Goal: Transaction & Acquisition: Subscribe to service/newsletter

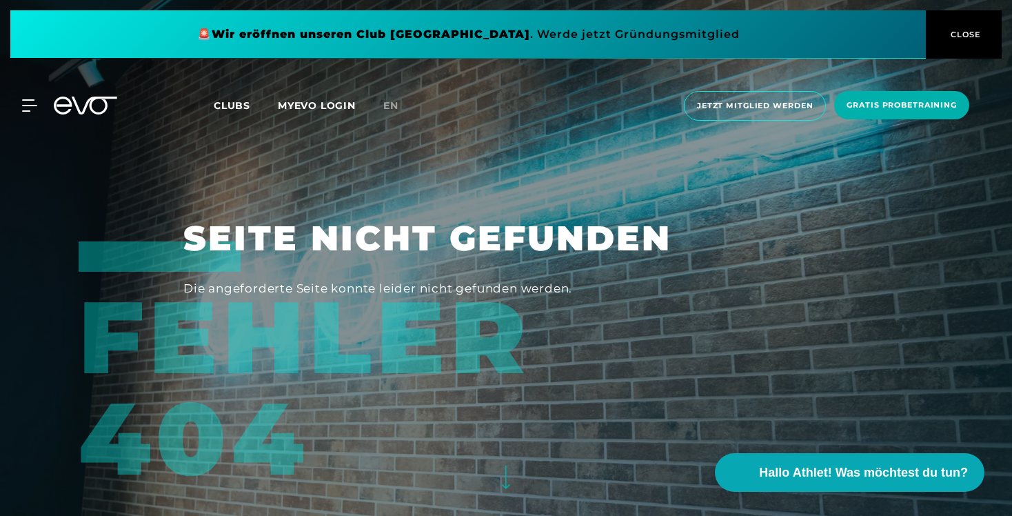
click at [68, 101] on icon at bounding box center [63, 106] width 18 height 18
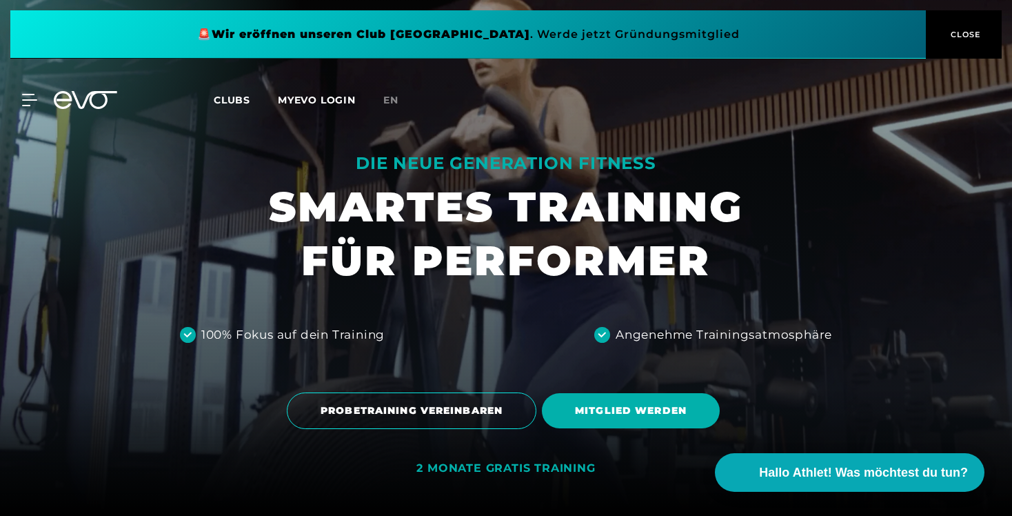
scroll to position [123, 0]
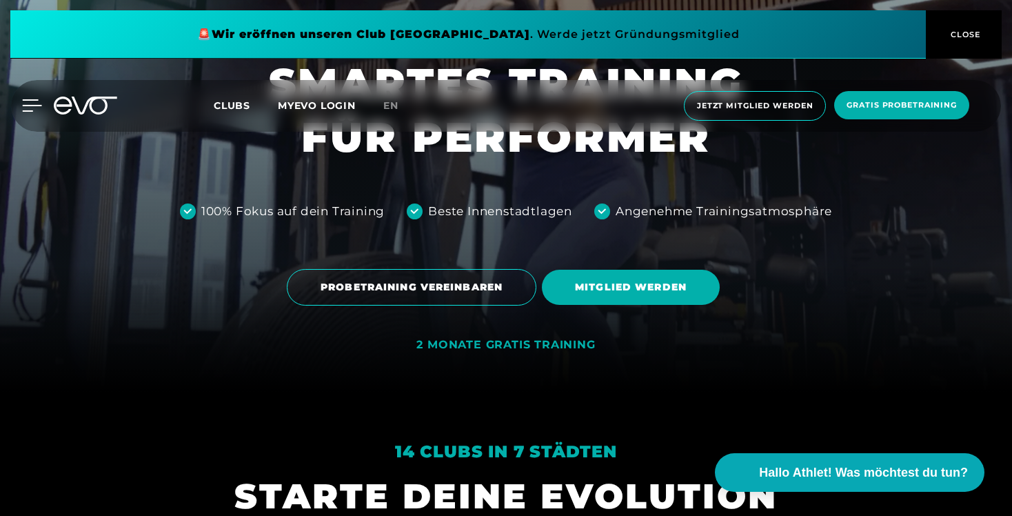
click at [28, 102] on icon at bounding box center [32, 105] width 20 height 12
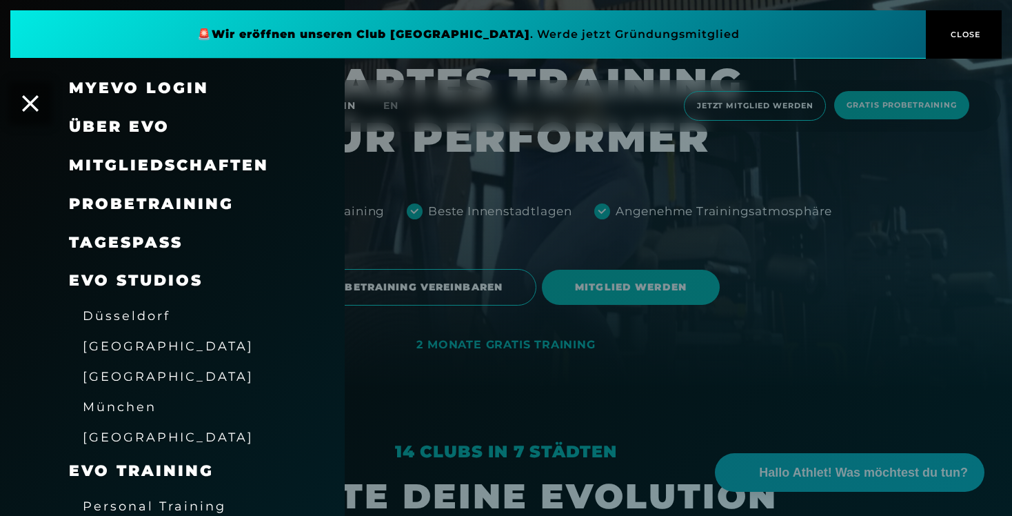
click at [143, 318] on span "Düsseldorf" at bounding box center [127, 315] width 88 height 14
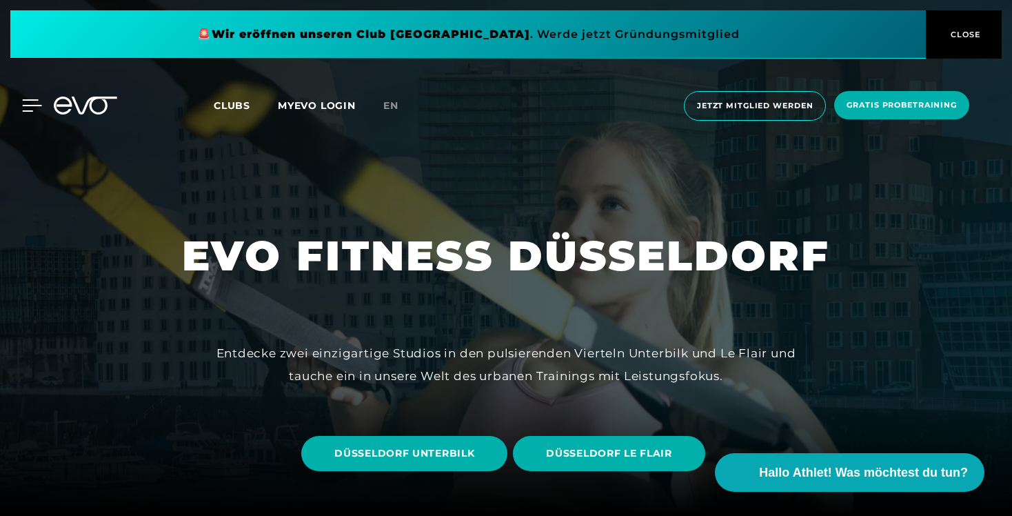
click at [21, 106] on div at bounding box center [21, 105] width 41 height 12
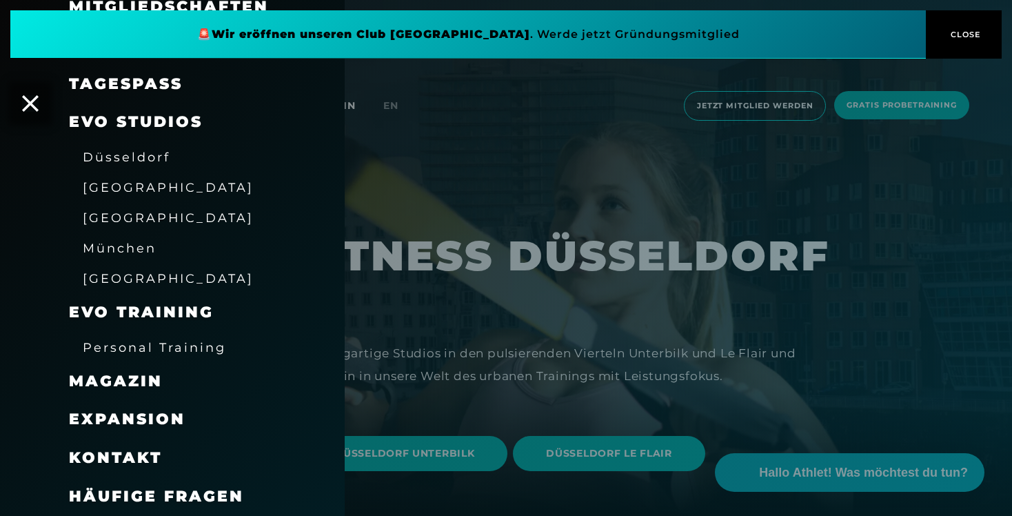
scroll to position [159, 0]
click at [117, 379] on span "Magazin" at bounding box center [116, 381] width 94 height 19
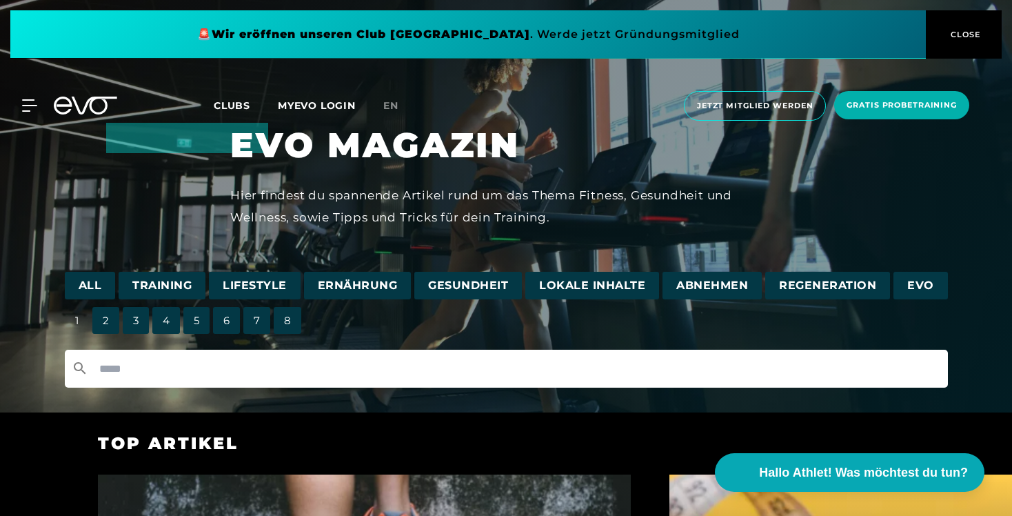
click at [255, 377] on input "text" at bounding box center [506, 369] width 883 height 38
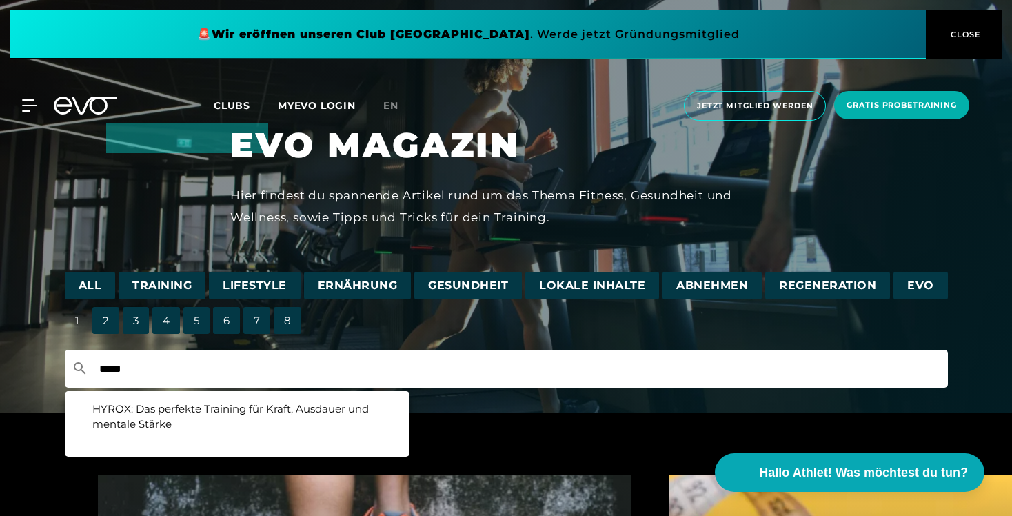
type input "*****"
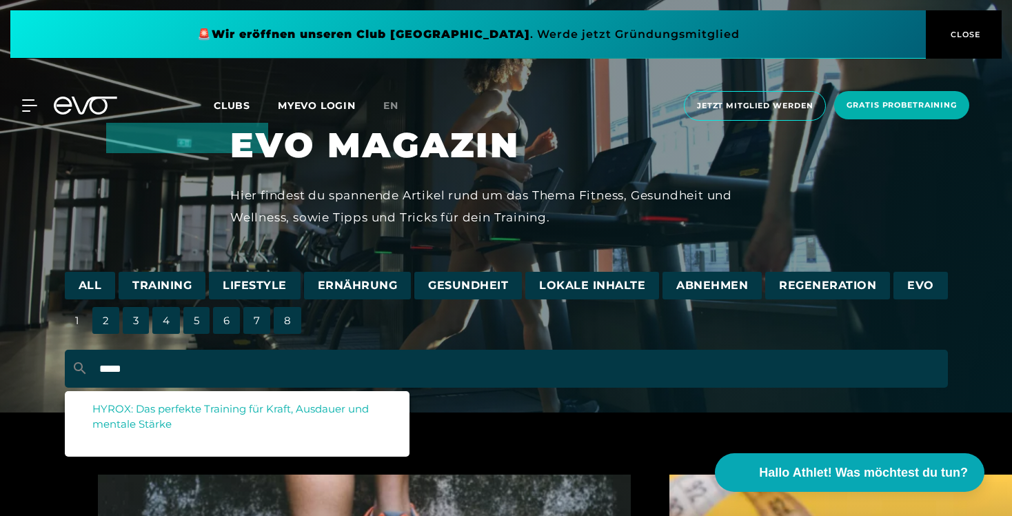
click at [273, 417] on div "HYROX: Das perfekte Training für Kraft, Ausdauer und mentale Stärke" at bounding box center [242, 416] width 300 height 31
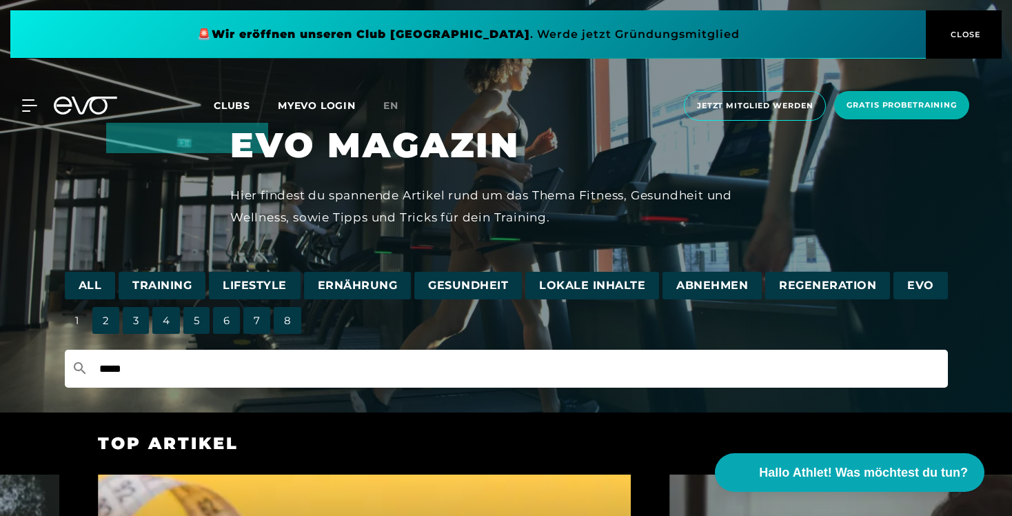
click at [230, 375] on input "*****" at bounding box center [506, 369] width 883 height 38
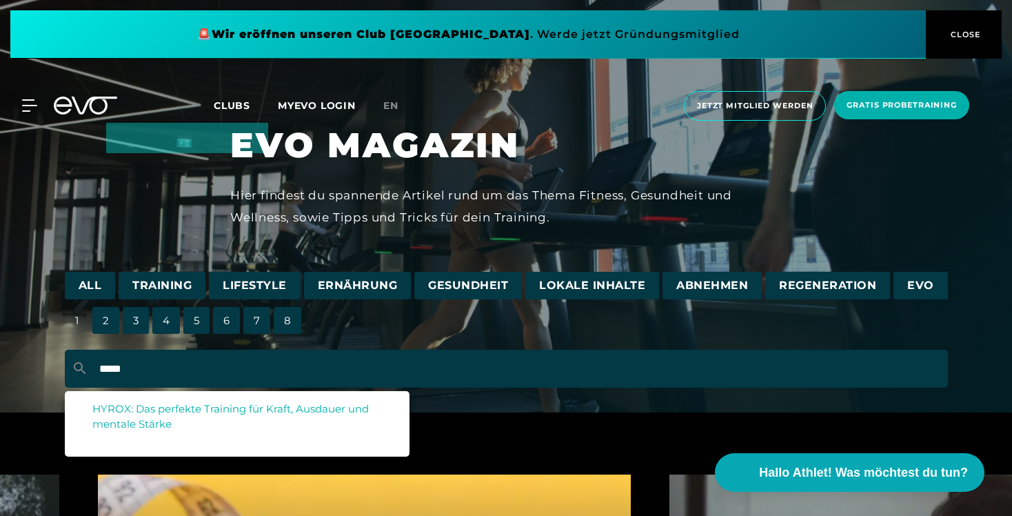
click at [228, 408] on span "HYROX: Das perfekte Training für Kraft, Ausdauer und mentale Stärke" at bounding box center [230, 416] width 277 height 29
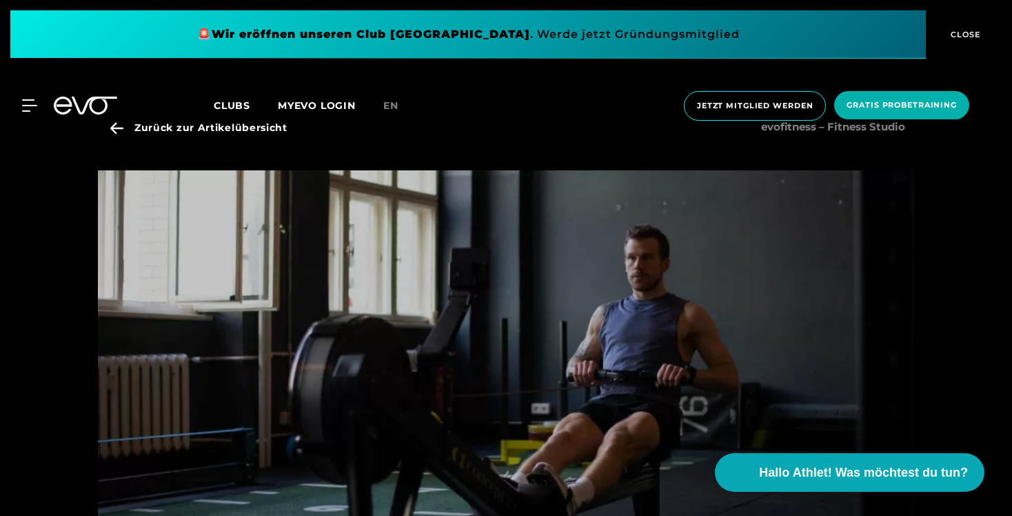
click at [117, 126] on div "MyEVO Login Über EVO Mitgliedschaften Probetraining TAGESPASS EVO Studios Düsse…" at bounding box center [506, 106] width 1007 height 52
click at [114, 129] on div "MyEVO Login Über EVO Mitgliedschaften Probetraining TAGESPASS EVO Studios Düsse…" at bounding box center [506, 106] width 1007 height 52
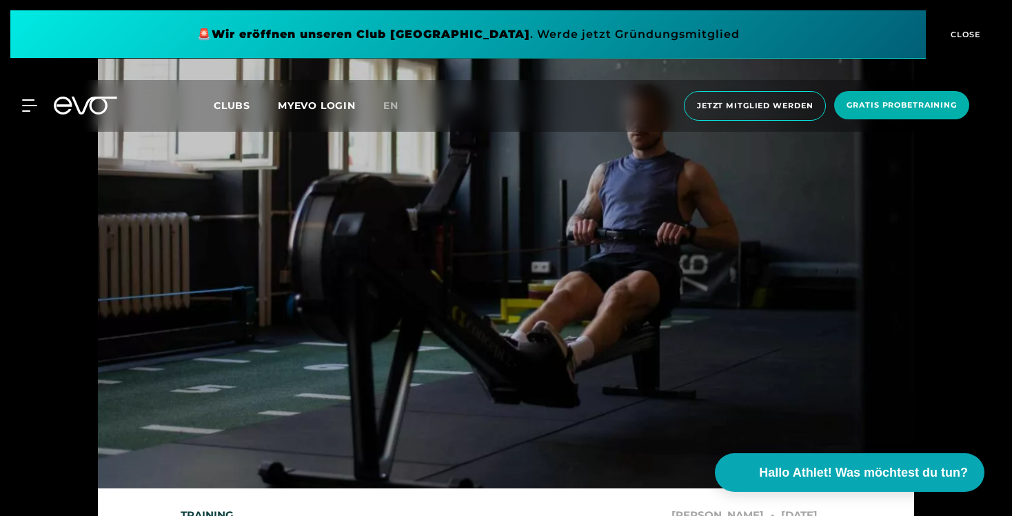
scroll to position [112, 0]
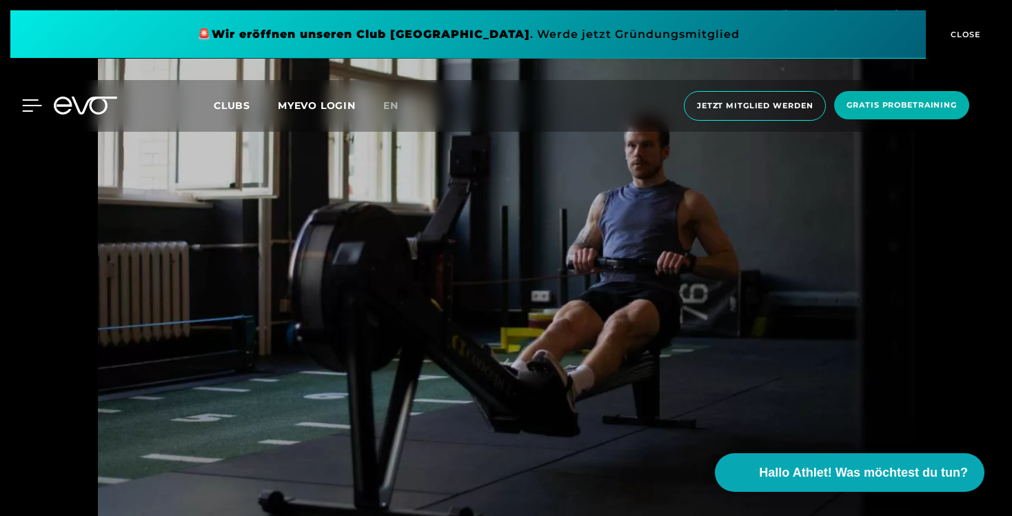
click at [33, 104] on icon at bounding box center [32, 105] width 20 height 12
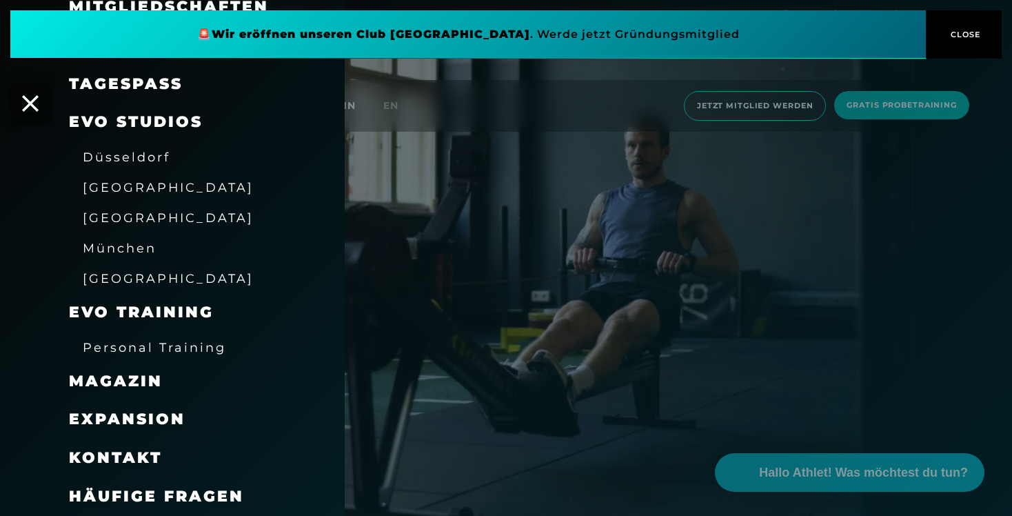
scroll to position [159, 0]
click at [141, 379] on span "Magazin" at bounding box center [116, 381] width 94 height 19
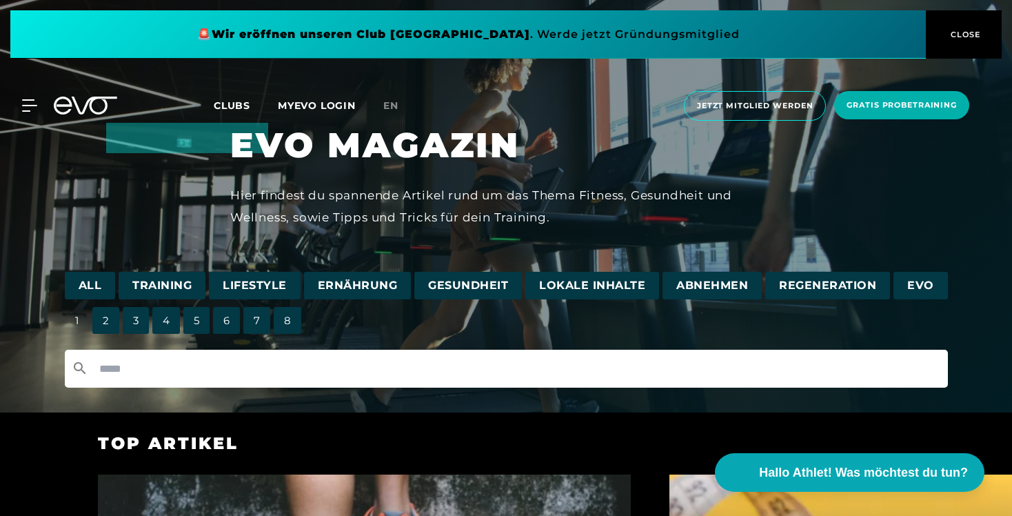
click at [177, 363] on input "text" at bounding box center [506, 369] width 883 height 38
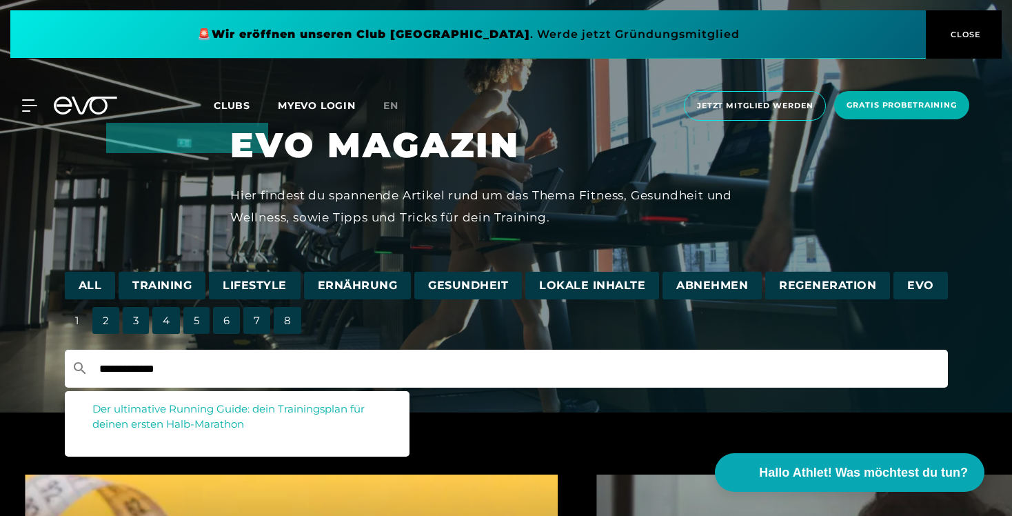
type input "**********"
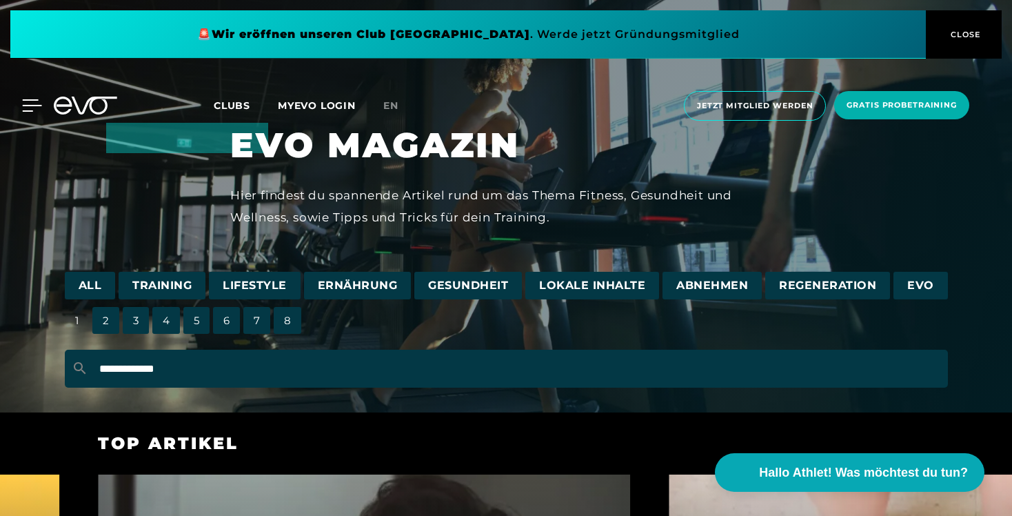
click at [27, 104] on icon at bounding box center [32, 105] width 20 height 12
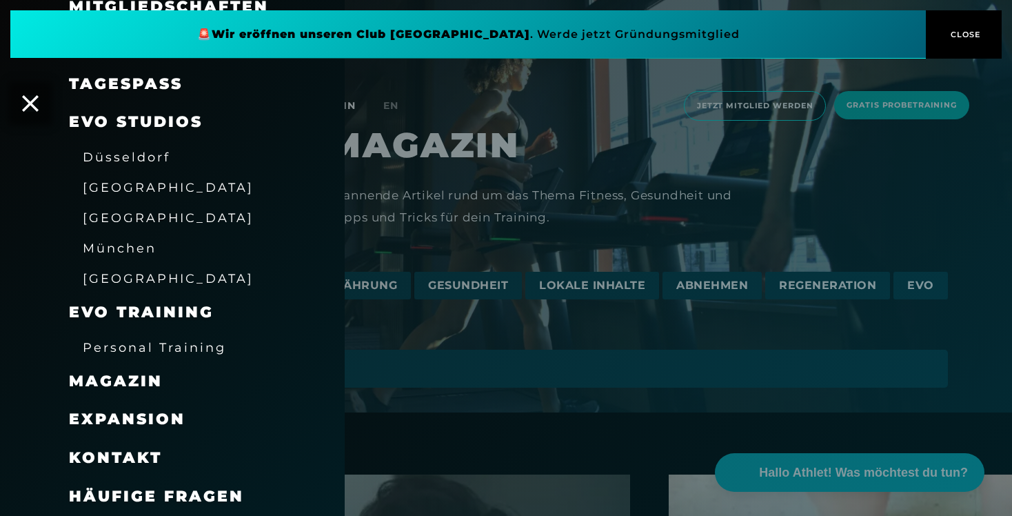
click at [139, 226] on div "[GEOGRAPHIC_DATA]" at bounding box center [168, 217] width 171 height 22
click at [132, 221] on span "[GEOGRAPHIC_DATA]" at bounding box center [168, 217] width 171 height 14
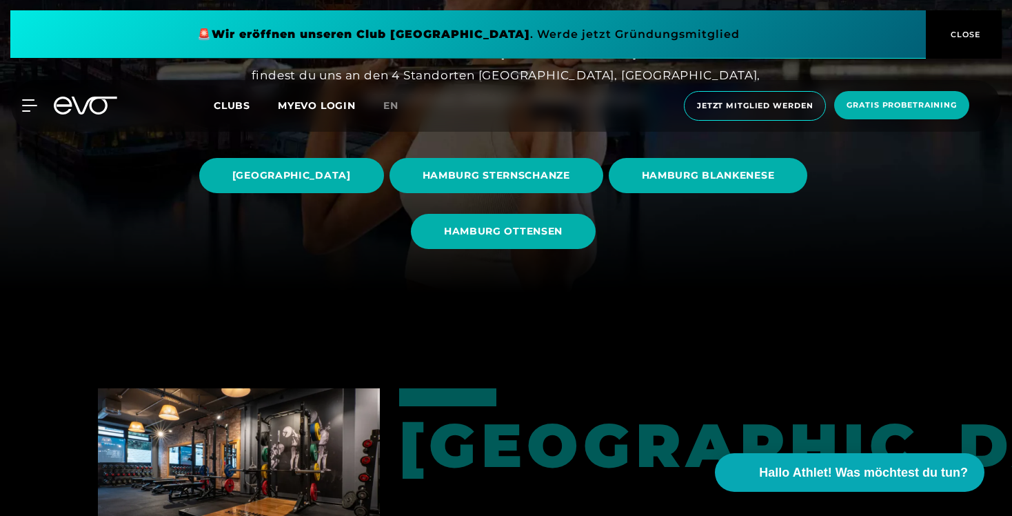
scroll to position [212, 0]
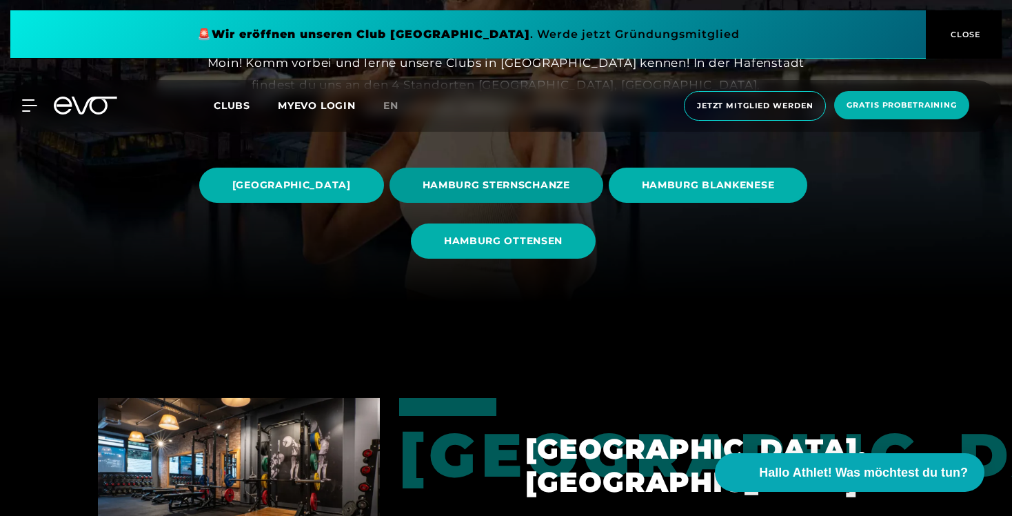
click at [570, 178] on span "HAMBURG STERNSCHANZE" at bounding box center [497, 185] width 148 height 14
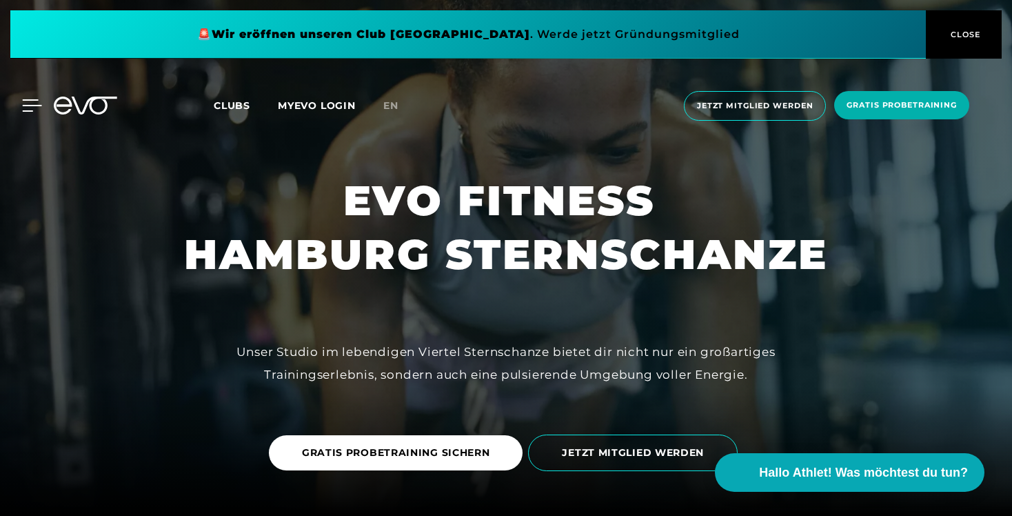
click at [26, 101] on icon at bounding box center [32, 105] width 20 height 12
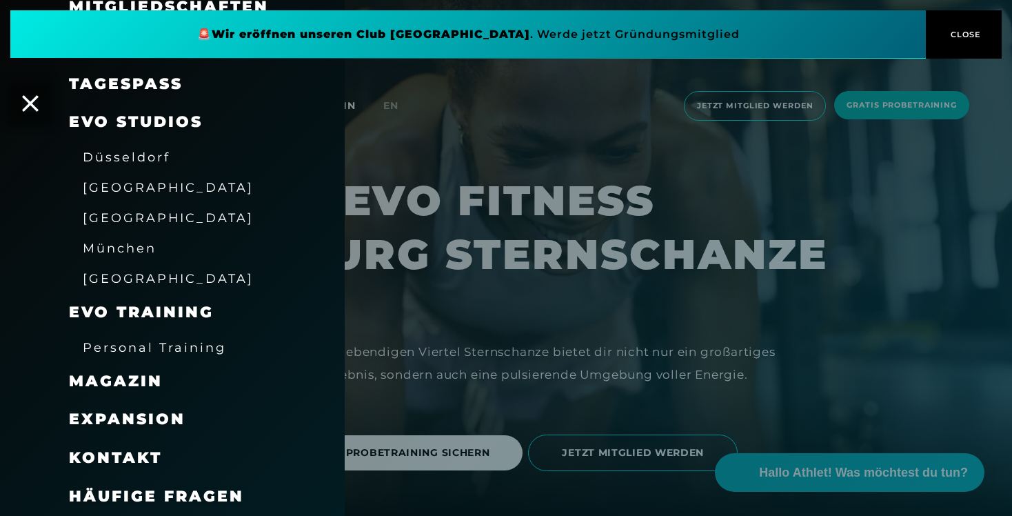
scroll to position [159, 0]
click at [397, 406] on div at bounding box center [506, 258] width 1012 height 516
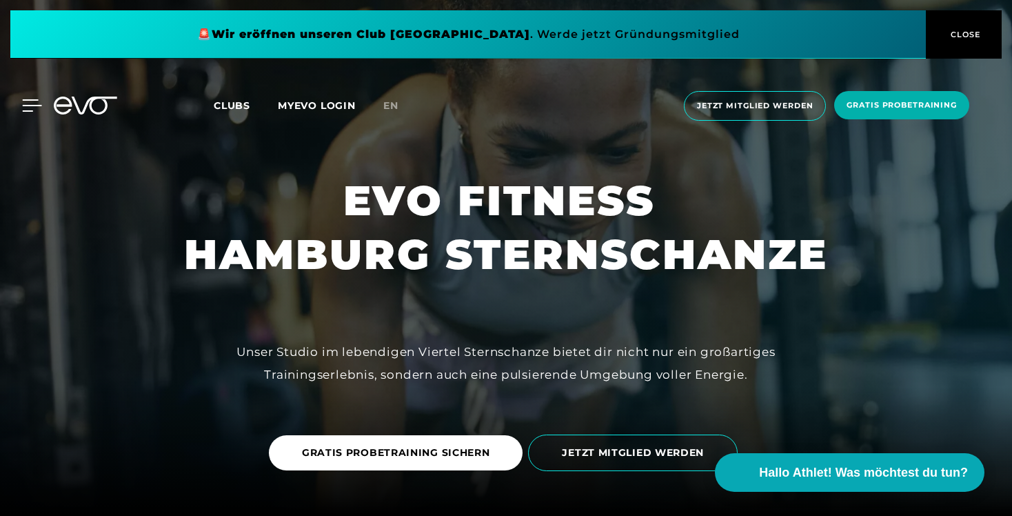
click at [34, 105] on icon at bounding box center [32, 105] width 19 height 11
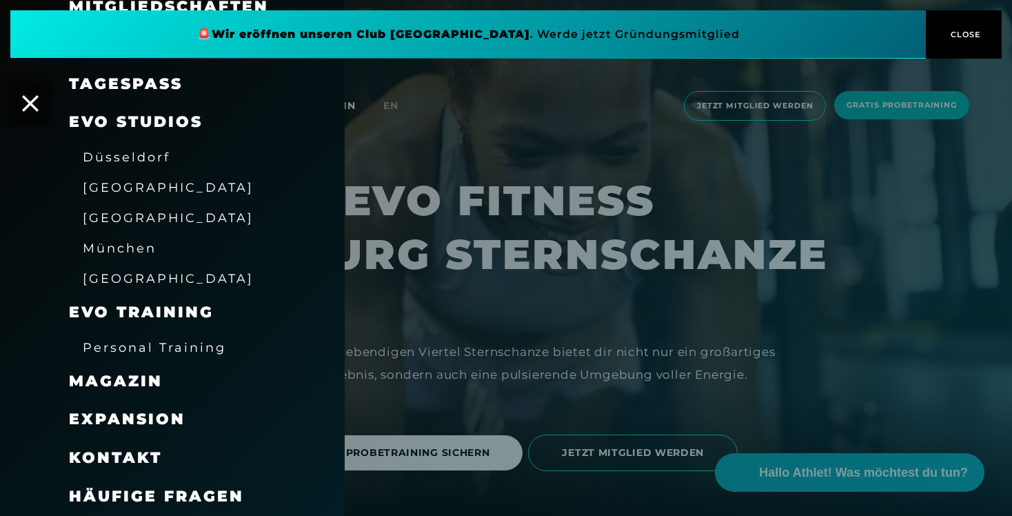
click at [130, 387] on span "Magazin" at bounding box center [116, 381] width 94 height 19
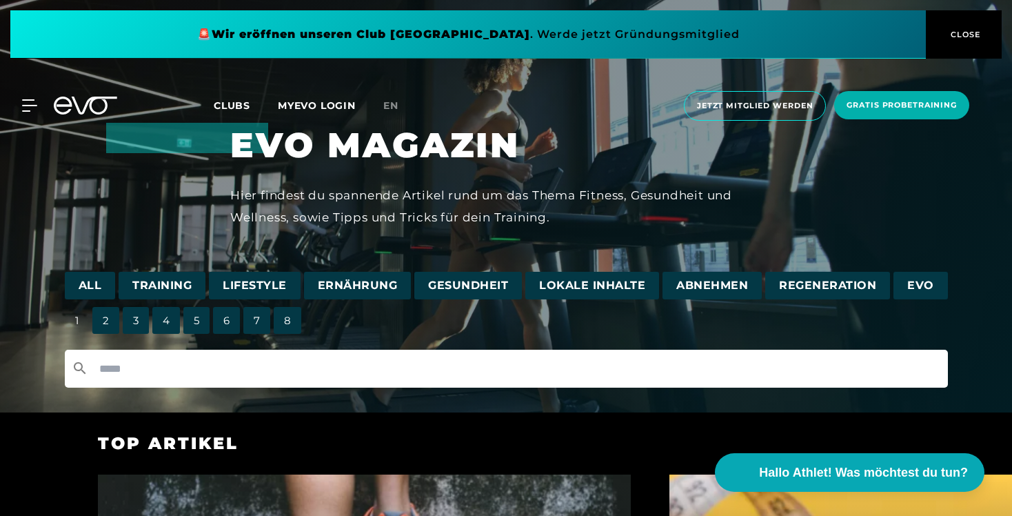
click at [203, 370] on input "text" at bounding box center [506, 369] width 883 height 38
type input "*"
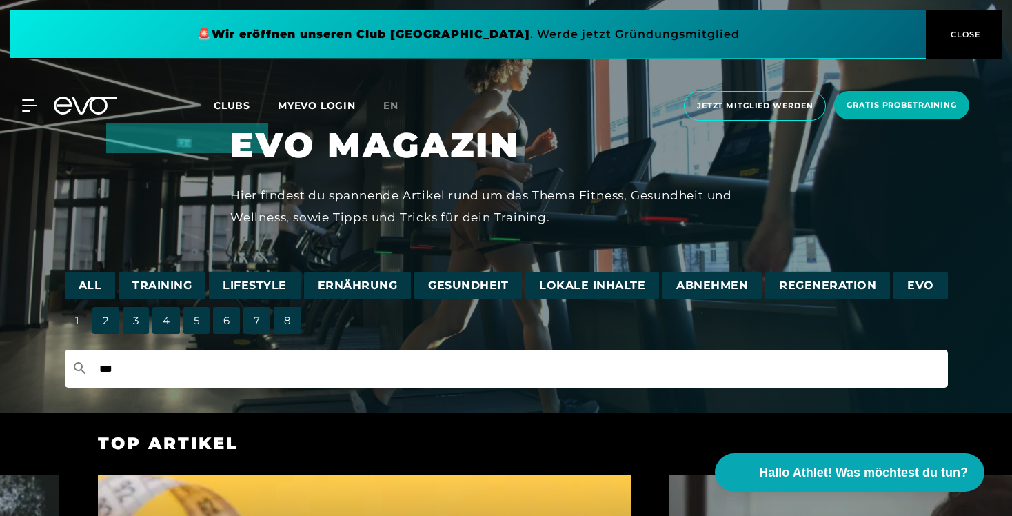
type input "***"
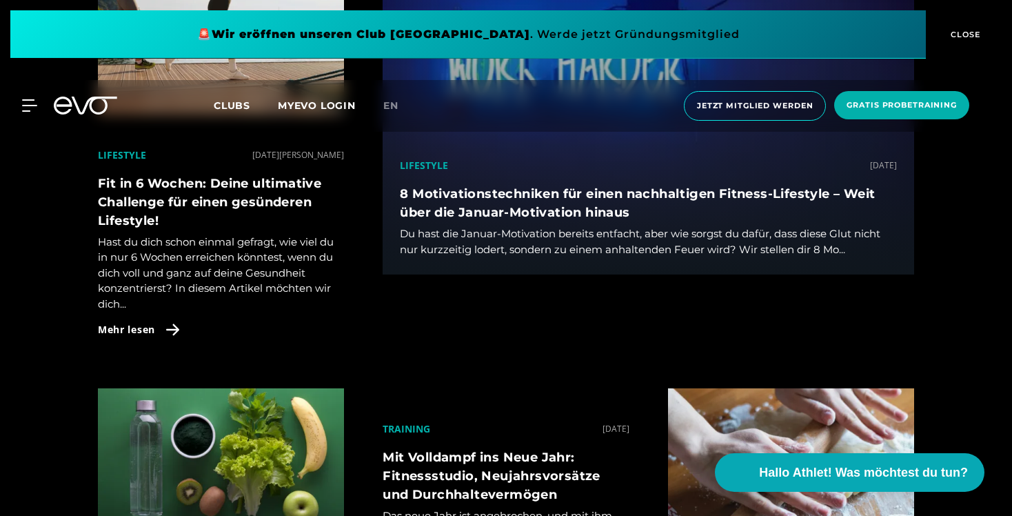
scroll to position [2567, 0]
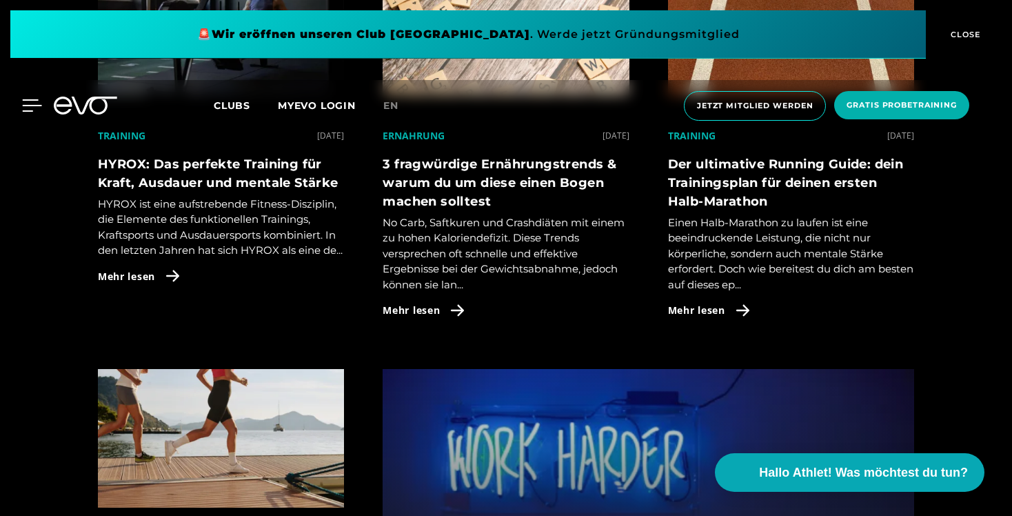
click at [34, 103] on icon at bounding box center [32, 105] width 20 height 12
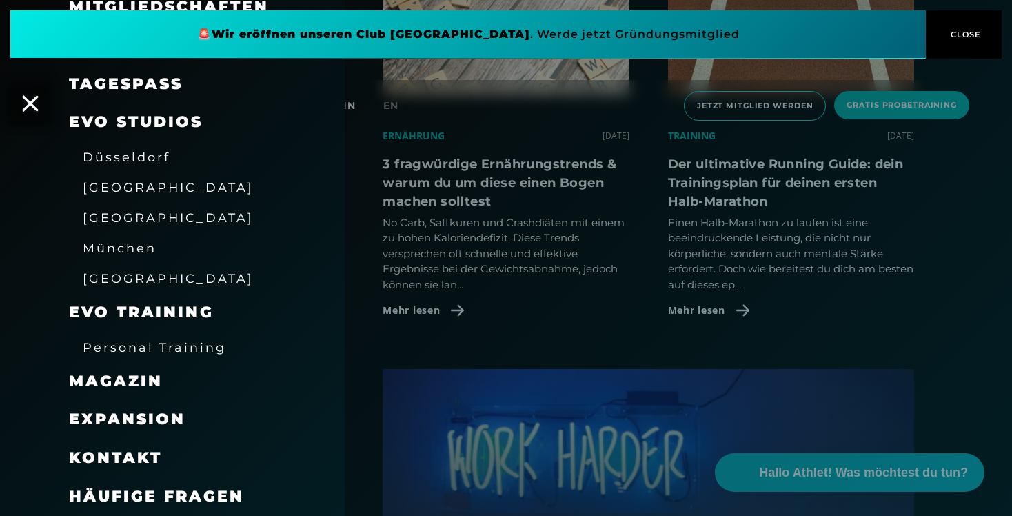
click at [128, 279] on span "[GEOGRAPHIC_DATA]" at bounding box center [168, 278] width 171 height 14
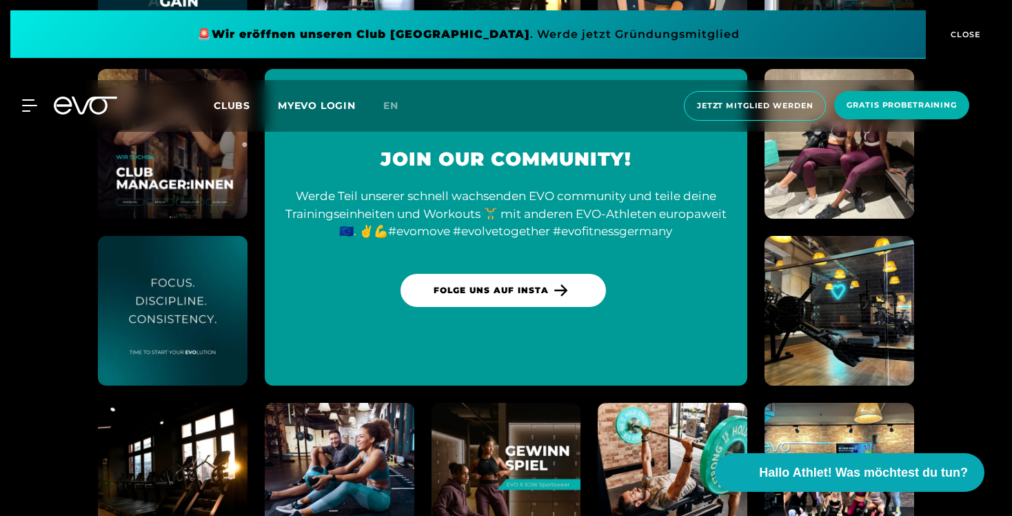
scroll to position [5946, 0]
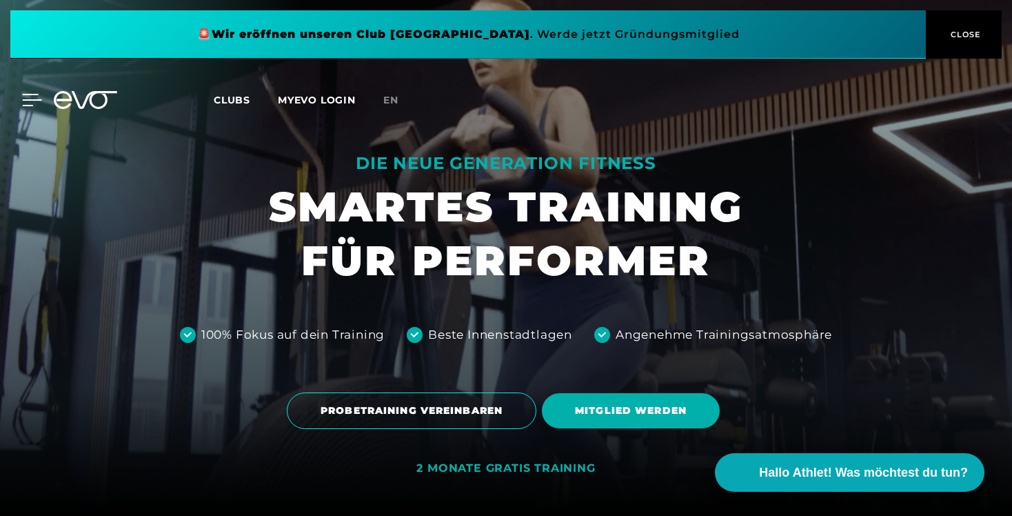
click at [24, 106] on icon at bounding box center [32, 99] width 19 height 11
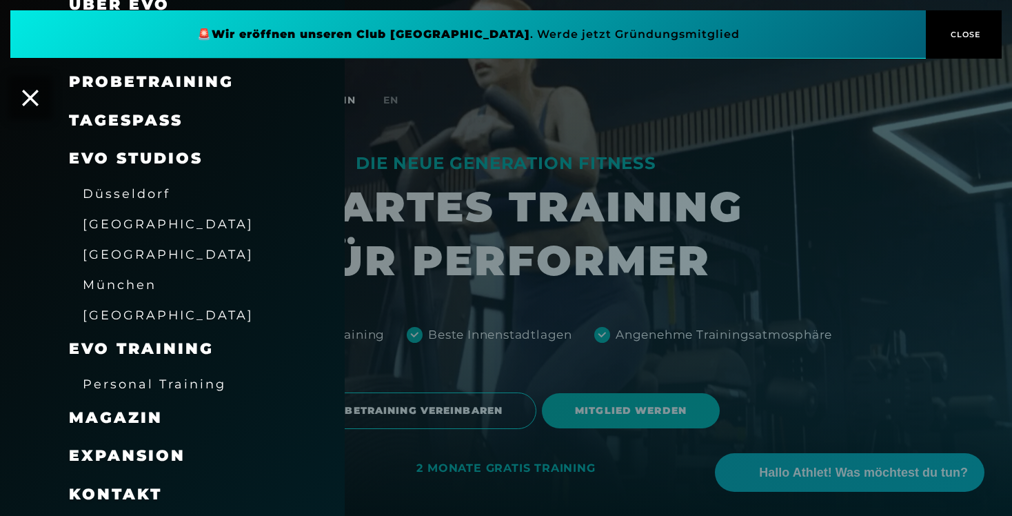
scroll to position [123, 0]
click at [138, 400] on div "Magazin" at bounding box center [189, 417] width 241 height 39
click at [130, 415] on span "Magazin" at bounding box center [116, 417] width 94 height 19
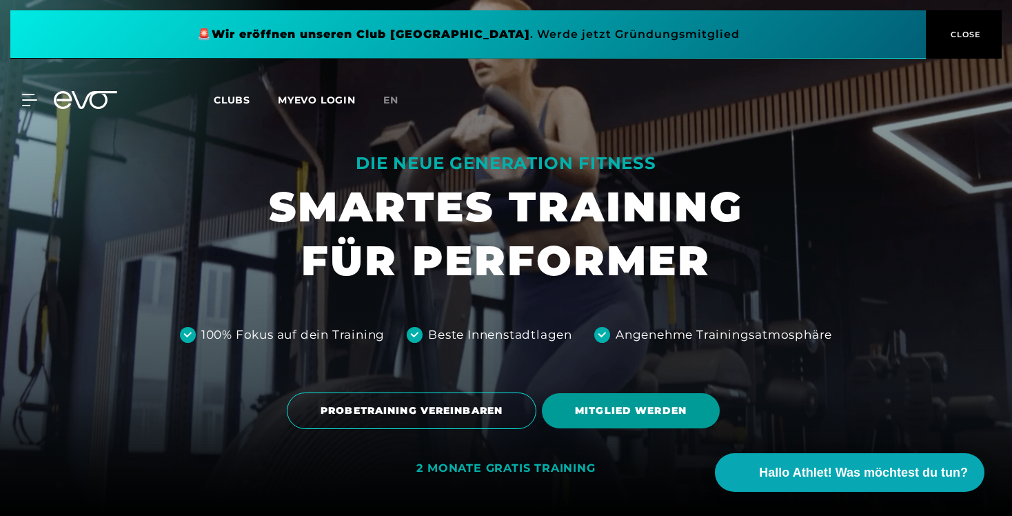
click at [621, 421] on span "MITGLIED WERDEN" at bounding box center [631, 410] width 178 height 35
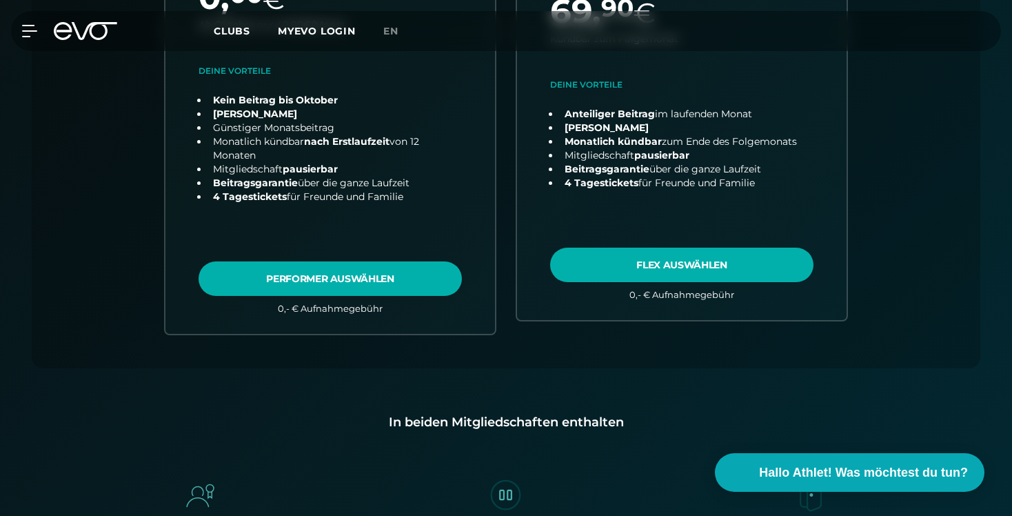
scroll to position [693, 0]
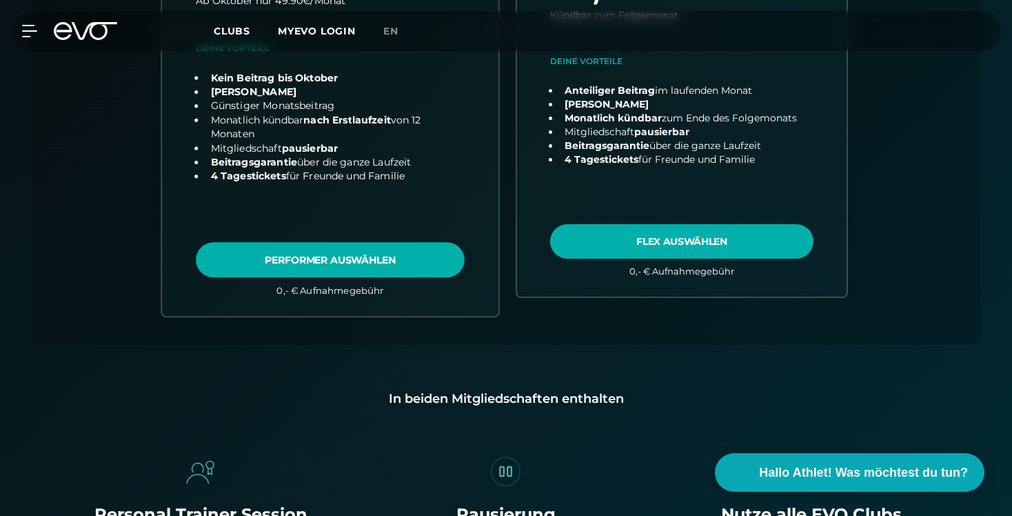
click at [389, 259] on link "choose plan" at bounding box center [330, 58] width 337 height 514
